Goal: Information Seeking & Learning: Learn about a topic

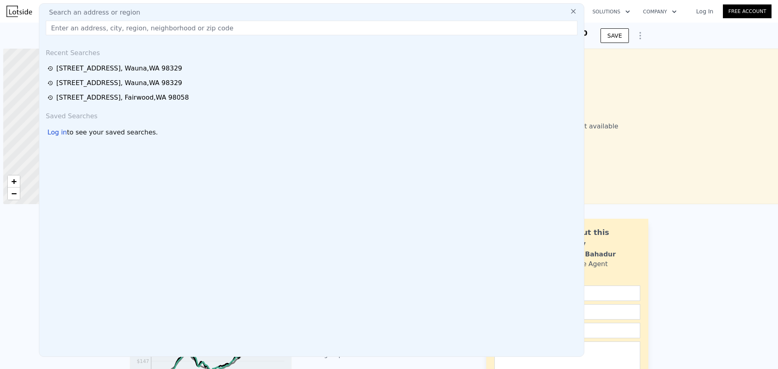
type input "8418 Sunview Dr, El Cajon, CA 92021, USA"
type input "$ 1,450,000"
type input "$ 30,001"
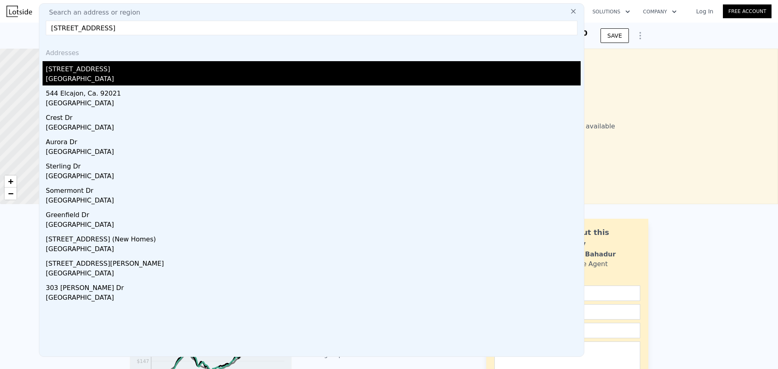
type input "8418 Sunview Dr, El Cajon, CA 92021, USA"
click at [104, 76] on div "Winter Gardens, CA 92021" at bounding box center [313, 79] width 535 height 11
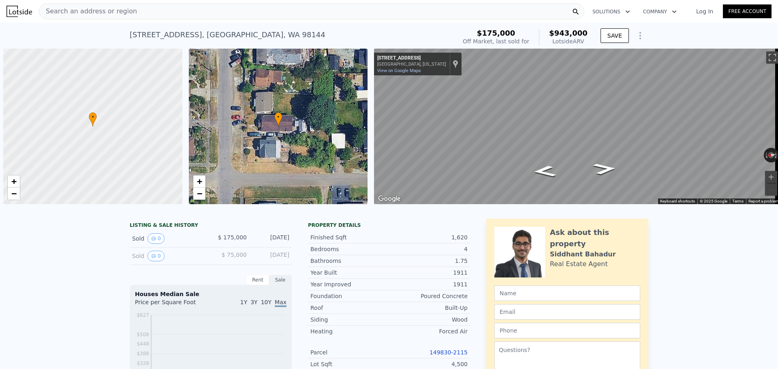
scroll to position [0, 3]
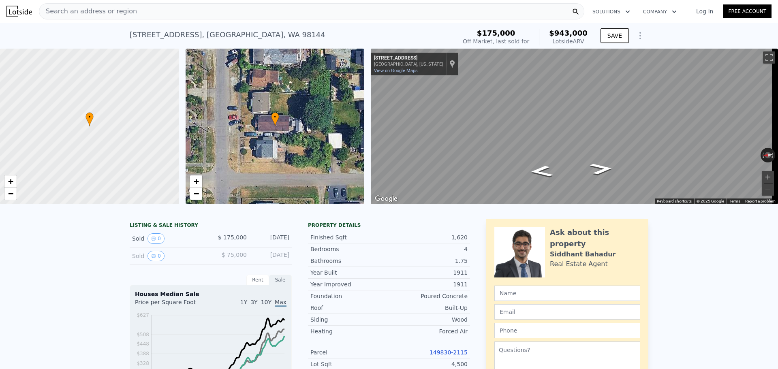
drag, startPoint x: 560, startPoint y: 36, endPoint x: 554, endPoint y: 34, distance: 6.2
click at [554, 34] on div "$175,000 Off Market, last sold for $943,000 Lotside ARV" at bounding box center [525, 37] width 131 height 23
click at [173, 9] on div "Search an address or region" at bounding box center [311, 11] width 545 height 16
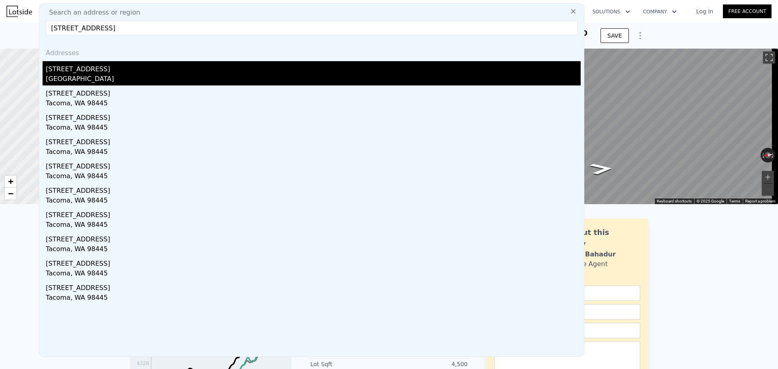
type input "[STREET_ADDRESS]"
click at [107, 74] on div "[GEOGRAPHIC_DATA]" at bounding box center [313, 79] width 535 height 11
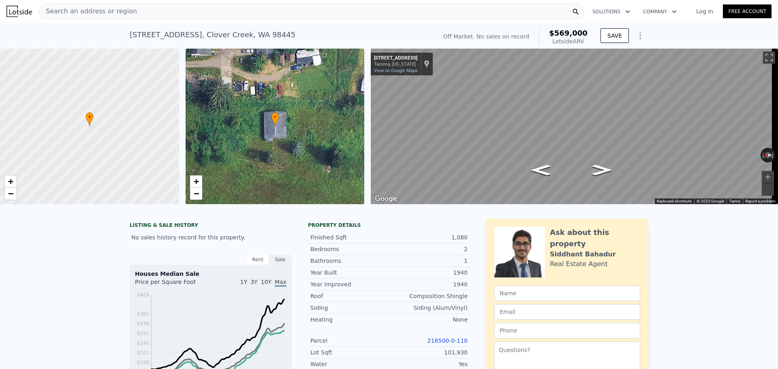
drag, startPoint x: 585, startPoint y: 41, endPoint x: 554, endPoint y: 33, distance: 32.0
click at [554, 33] on div "$569,000 Lotside ARV" at bounding box center [563, 37] width 49 height 16
copy div "$569,000 Lotside ARV"
click at [108, 13] on span "Search an address or region" at bounding box center [88, 11] width 98 height 10
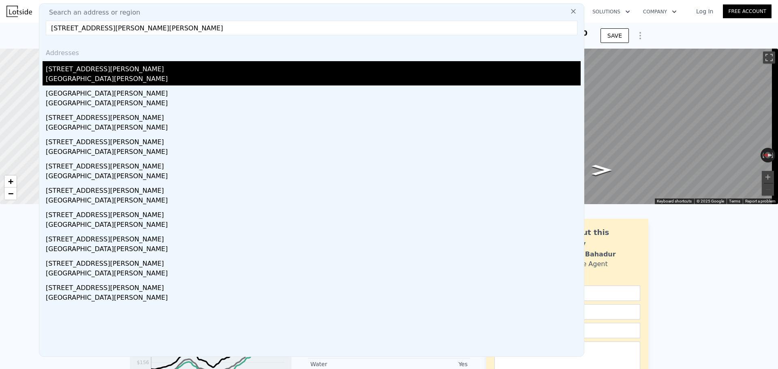
type input "[STREET_ADDRESS][PERSON_NAME][PERSON_NAME]"
click at [92, 75] on div "[GEOGRAPHIC_DATA][PERSON_NAME]" at bounding box center [313, 79] width 535 height 11
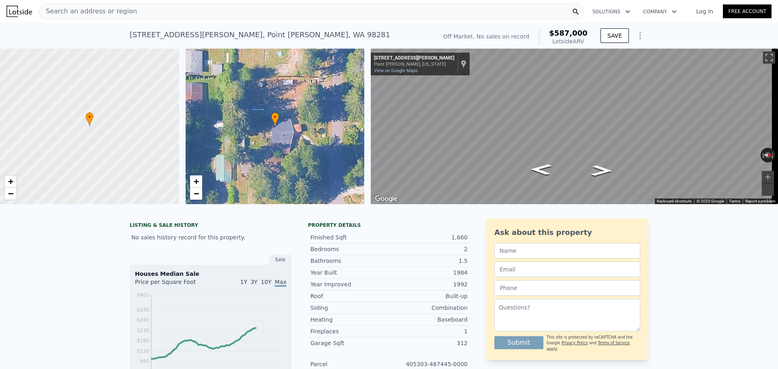
drag, startPoint x: 588, startPoint y: 41, endPoint x: 554, endPoint y: 30, distance: 35.5
click at [554, 30] on div "Off Market. No sales on record $587,000 Lotside ARV" at bounding box center [515, 37] width 151 height 23
copy div "$587,000 Lotside ARV"
